Goal: Information Seeking & Learning: Learn about a topic

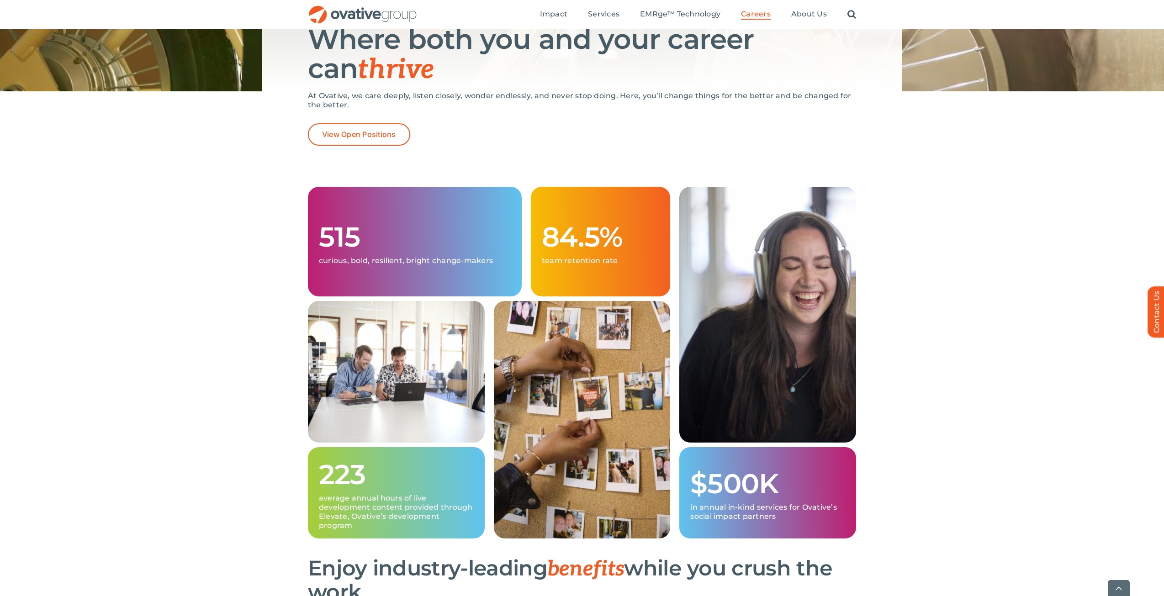
scroll to position [137, 0]
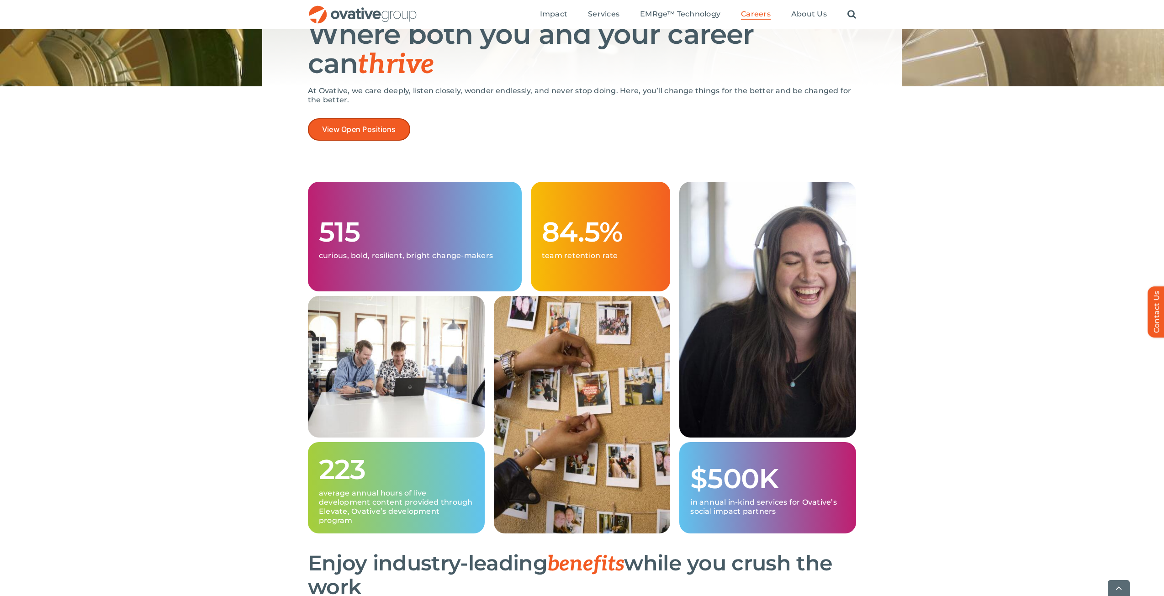
click at [381, 140] on link "View Open Positions" at bounding box center [359, 129] width 102 height 22
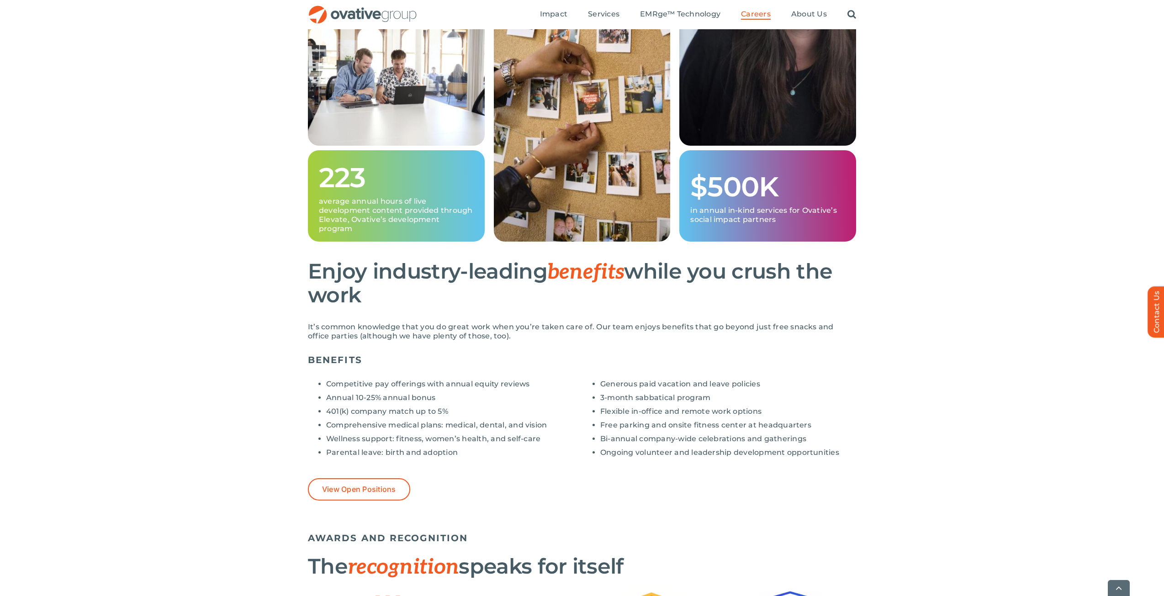
scroll to position [548, 0]
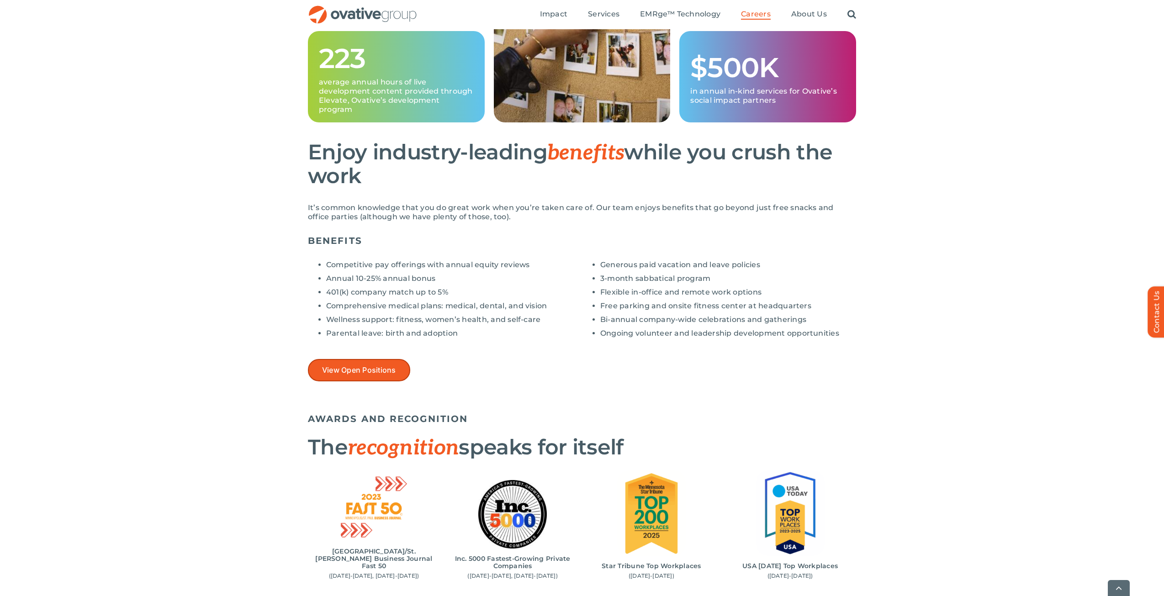
click at [404, 374] on link "View Open Positions" at bounding box center [359, 370] width 102 height 22
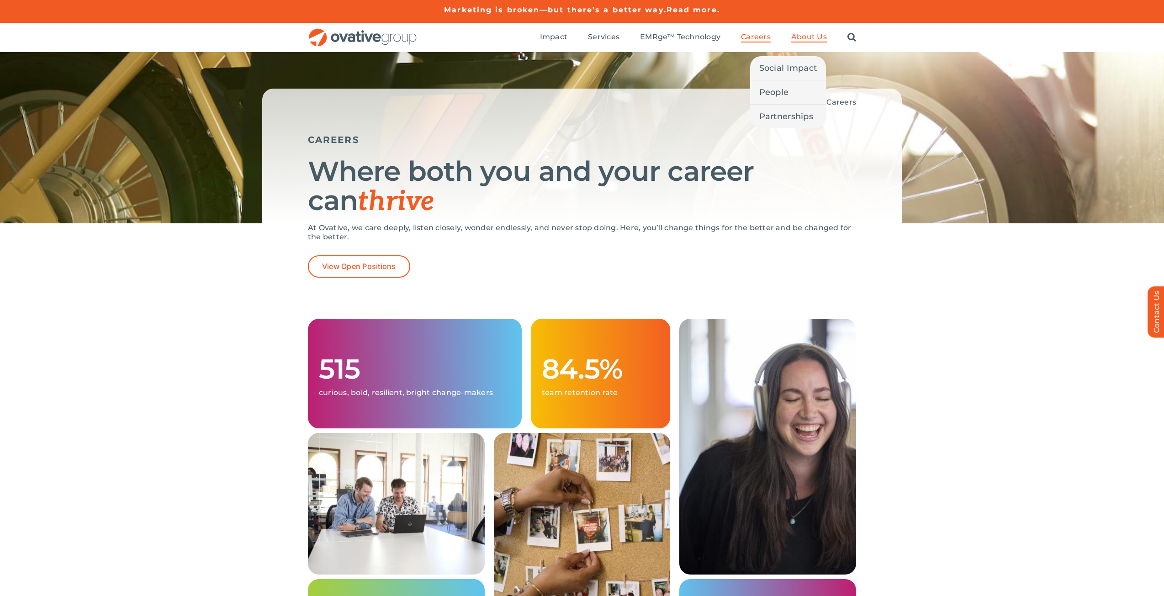
click at [807, 34] on span "About Us" at bounding box center [809, 36] width 36 height 9
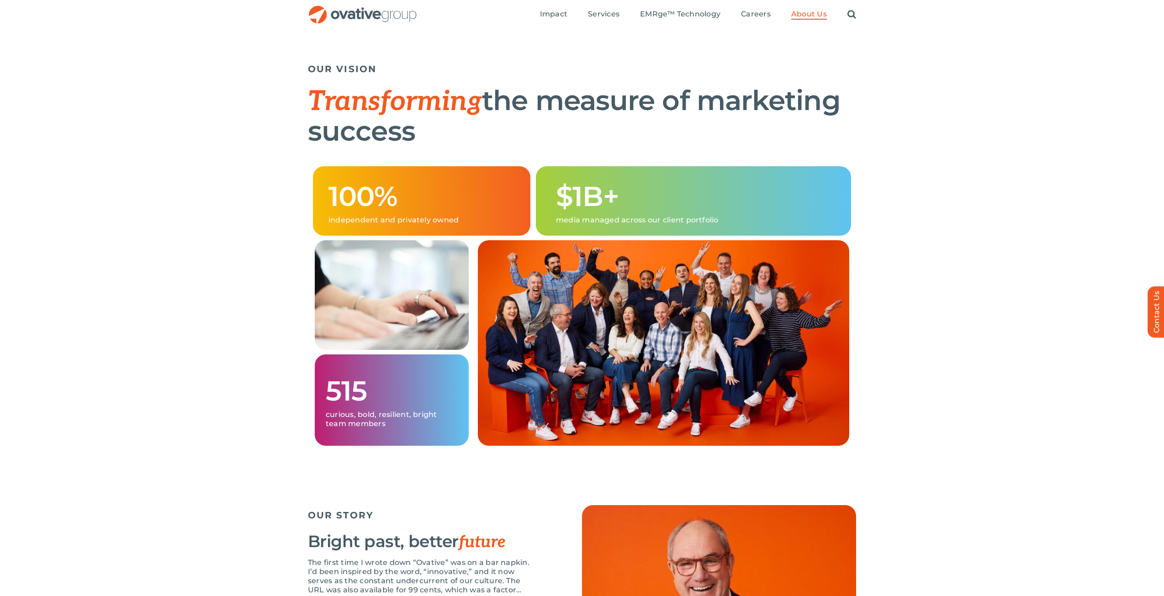
scroll to position [192, 0]
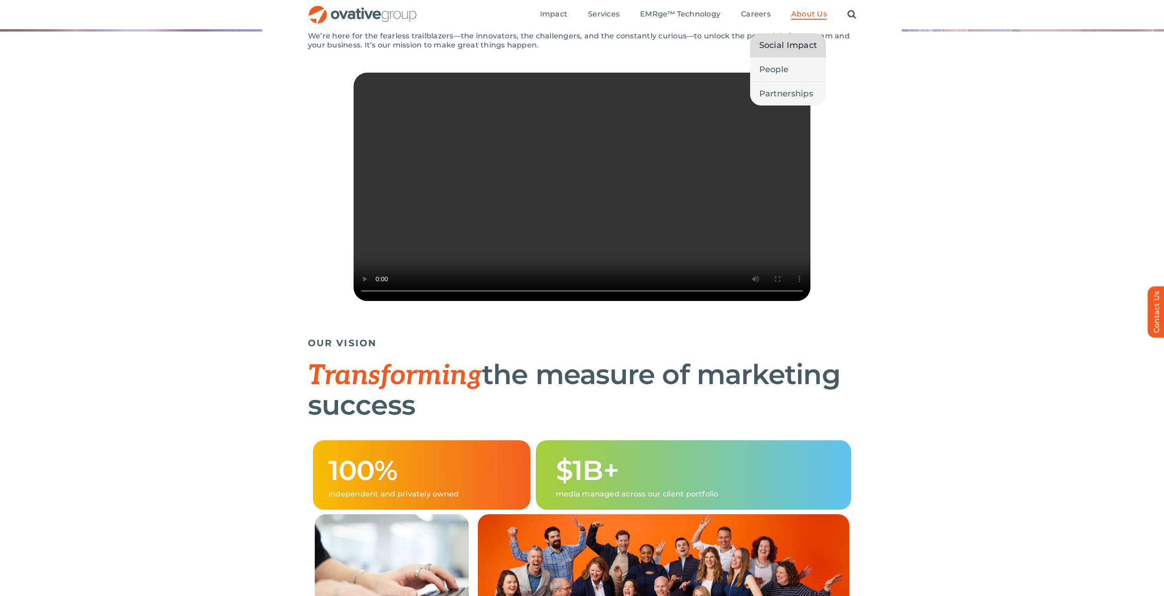
click at [807, 49] on span "Social Impact" at bounding box center [788, 45] width 58 height 13
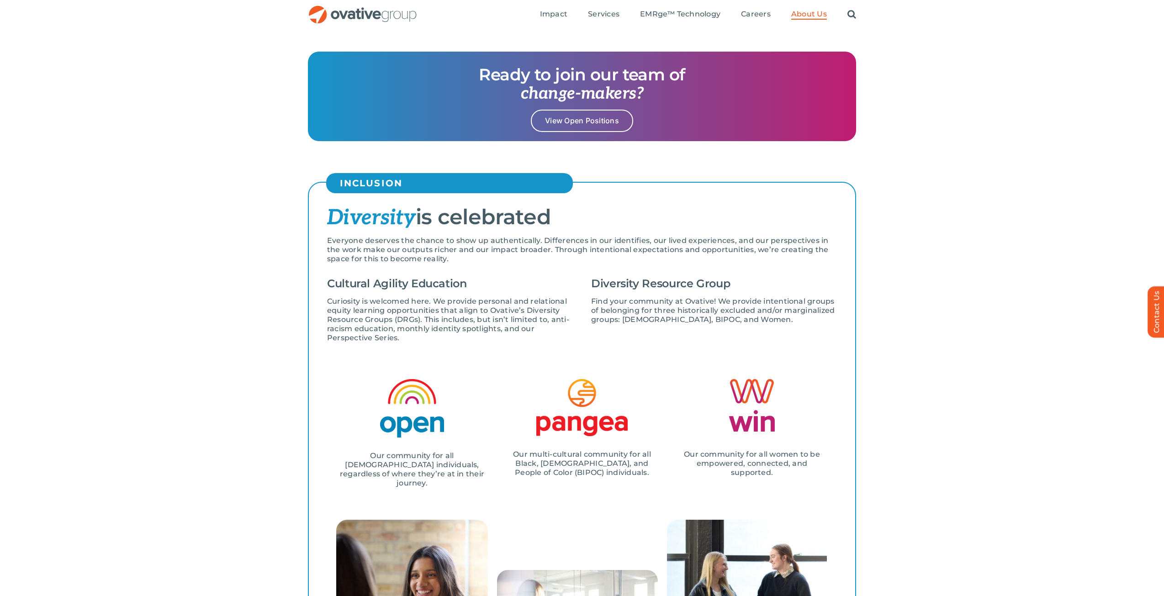
scroll to position [822, 0]
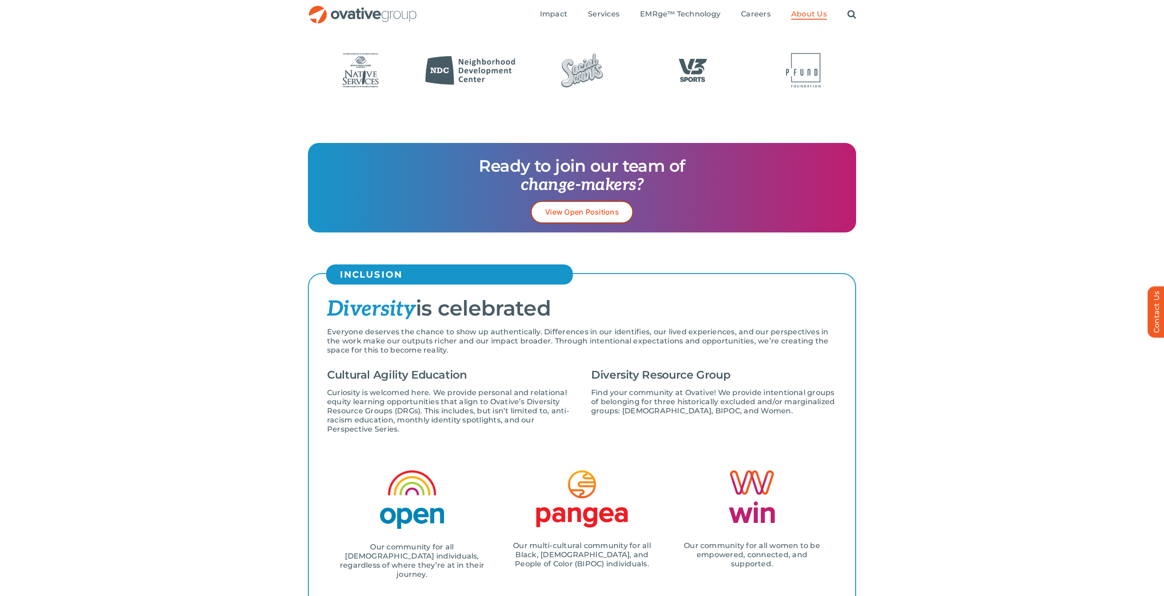
click at [601, 207] on link "View Open Positions" at bounding box center [582, 212] width 102 height 22
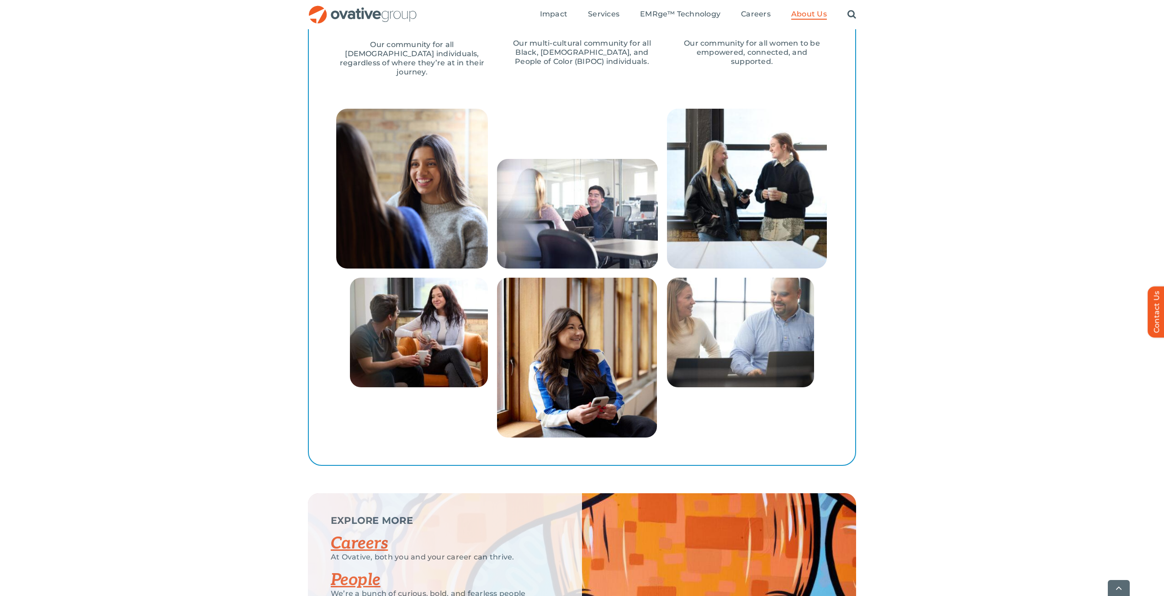
scroll to position [1582, 0]
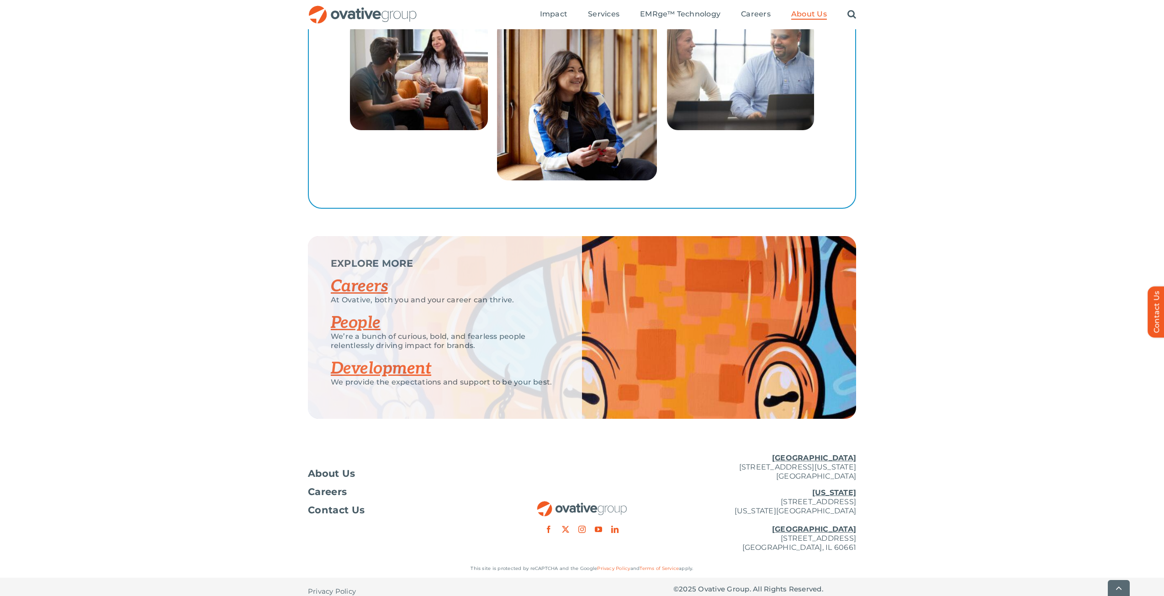
click at [405, 367] on link "Development" at bounding box center [381, 368] width 100 height 20
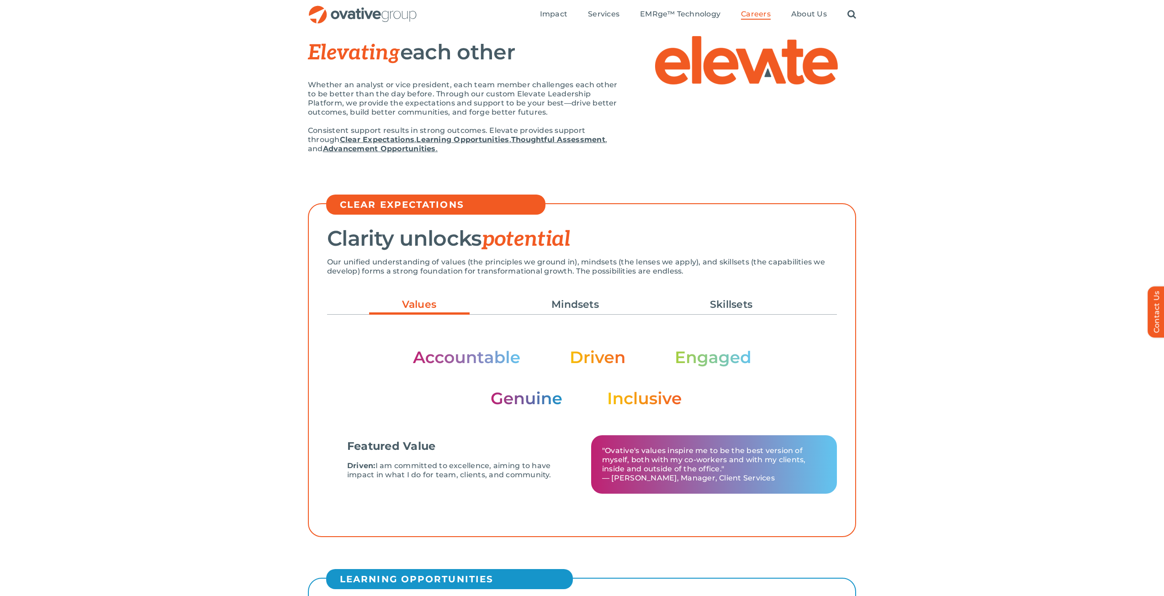
scroll to position [91, 0]
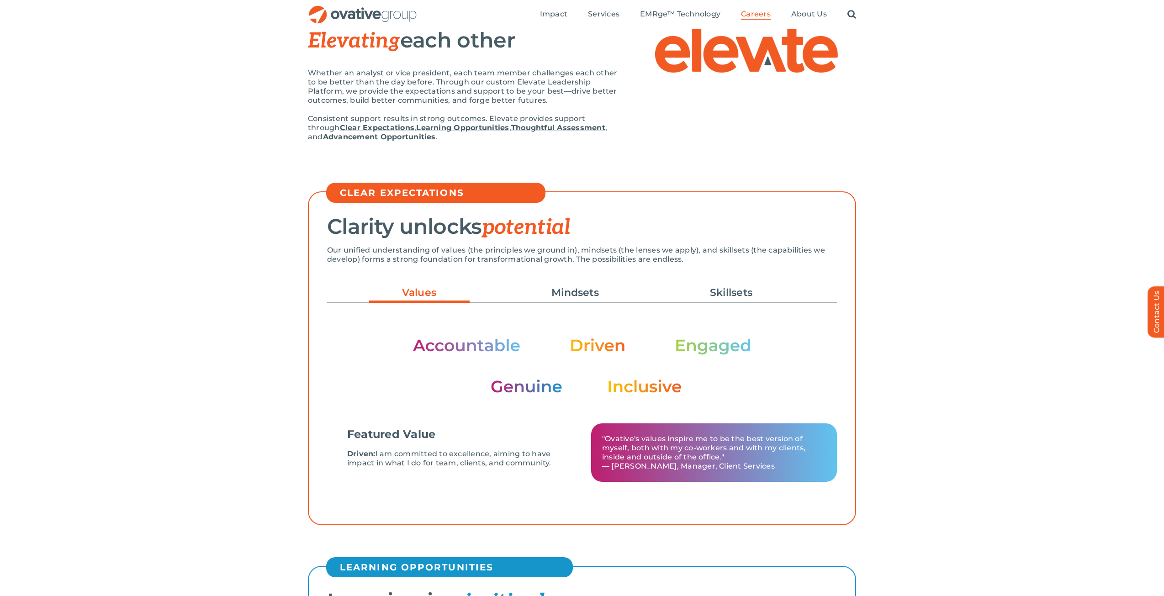
click at [545, 304] on ul "Values Mindsets Skillsets" at bounding box center [582, 292] width 510 height 25
click at [547, 295] on link "Mindsets" at bounding box center [575, 293] width 100 height 16
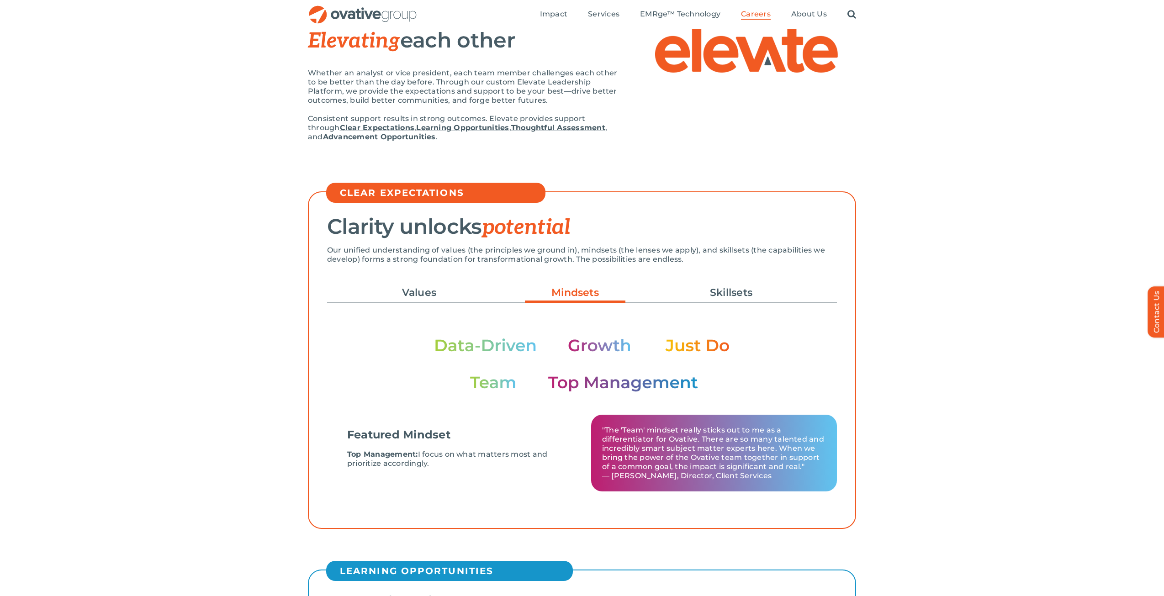
click at [667, 285] on ul "Values Mindsets Skillsets" at bounding box center [582, 292] width 510 height 25
click at [667, 287] on ul "Values Mindsets Skillsets" at bounding box center [582, 292] width 510 height 25
click at [665, 293] on ul "Values Mindsets Skillsets" at bounding box center [582, 292] width 510 height 25
click at [677, 290] on ul "Values Mindsets Skillsets" at bounding box center [582, 292] width 510 height 25
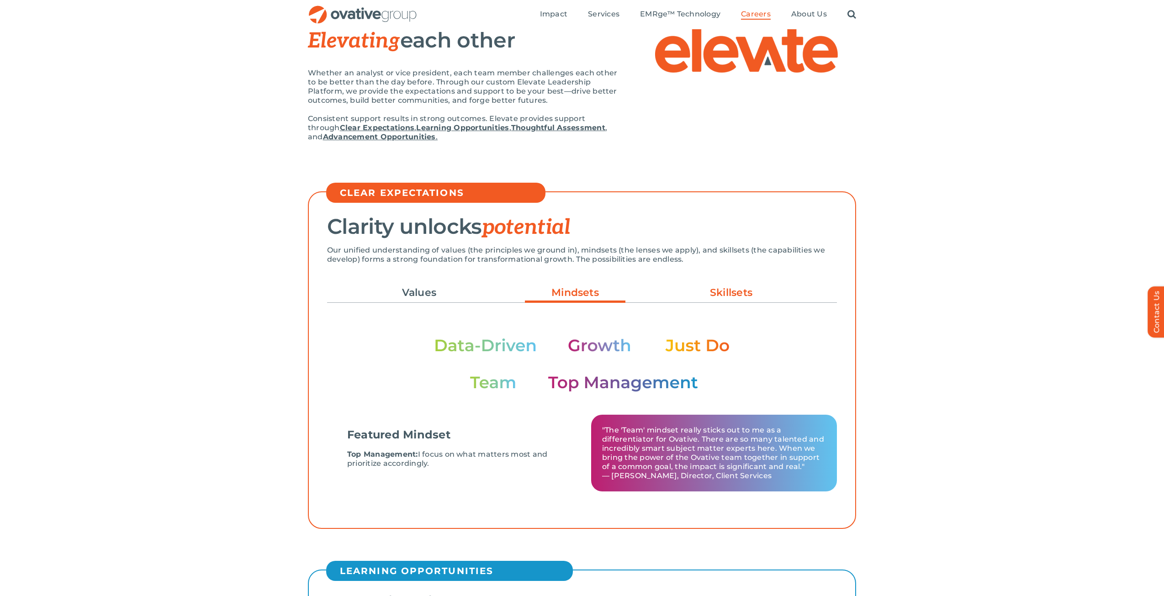
click at [723, 289] on link "Skillsets" at bounding box center [731, 293] width 100 height 16
